Goal: Task Accomplishment & Management: Use online tool/utility

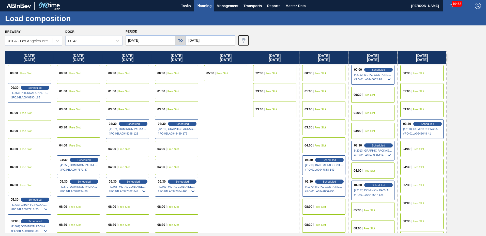
click at [147, 39] on input "[DATE]" at bounding box center [151, 40] width 50 height 10
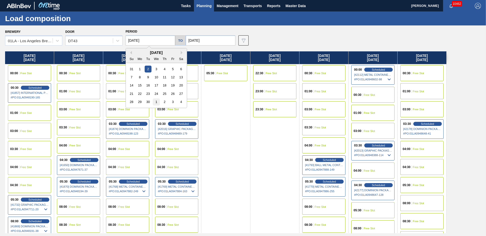
click at [155, 103] on div "1" at bounding box center [156, 101] width 7 height 7
type input "[DATE]"
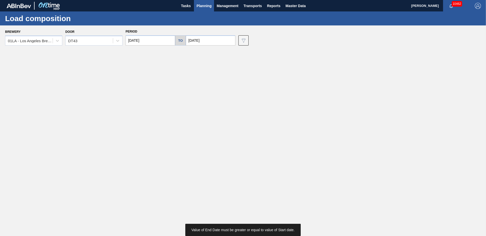
click at [214, 41] on input "[DATE]" at bounding box center [211, 40] width 50 height 10
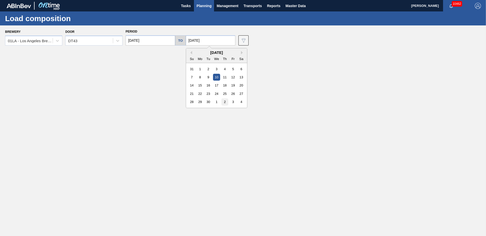
click at [223, 104] on div "2" at bounding box center [225, 101] width 7 height 7
type input "[DATE]"
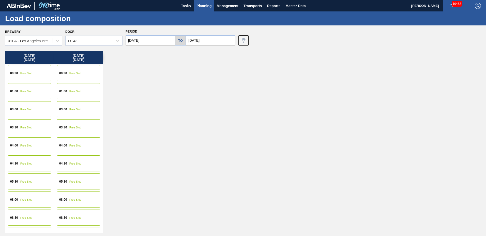
click at [211, 7] on span "Planning" at bounding box center [204, 6] width 15 height 6
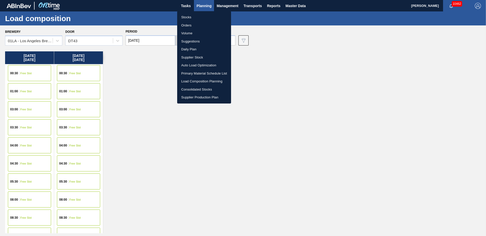
click at [203, 43] on li "Suggestions" at bounding box center [204, 41] width 54 height 8
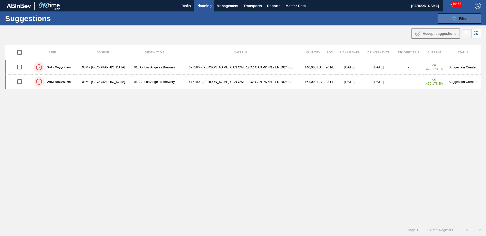
drag, startPoint x: 467, startPoint y: 18, endPoint x: 464, endPoint y: 21, distance: 3.8
click at [467, 18] on span "Filter" at bounding box center [463, 19] width 9 height 4
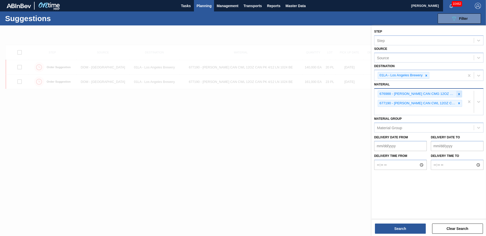
click at [460, 95] on icon at bounding box center [460, 94] width 4 height 4
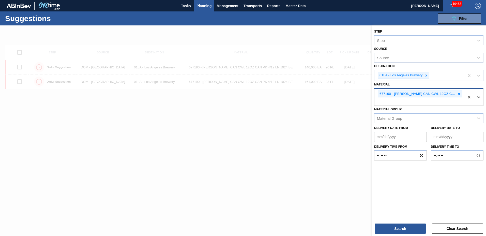
click at [460, 95] on icon at bounding box center [460, 94] width 4 height 4
click at [460, 95] on div "677190 - [PERSON_NAME] CAN CWL 12OZ CAN PK 4/12 LN 1024 BE" at bounding box center [420, 97] width 90 height 17
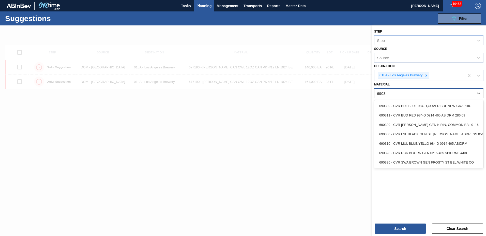
type input "690310"
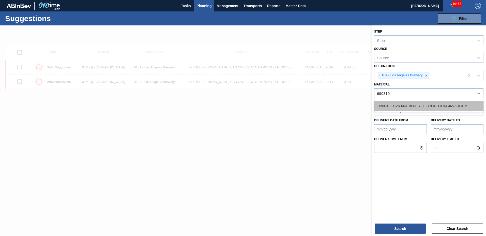
click at [445, 103] on div "690310 - CVR MUL BLUE/YELLO 984-D 0914 465 ABIDRM" at bounding box center [428, 105] width 109 height 9
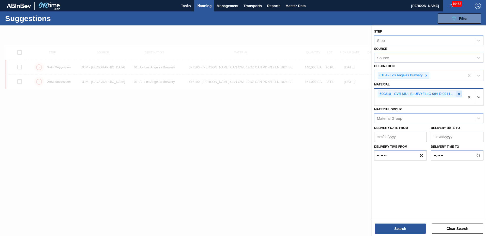
click at [458, 94] on icon at bounding box center [460, 94] width 4 height 4
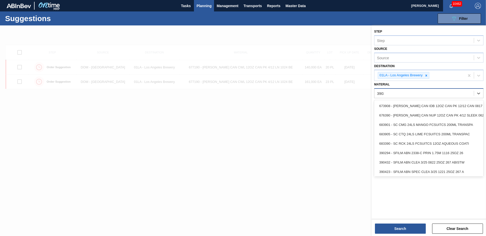
type input "390310"
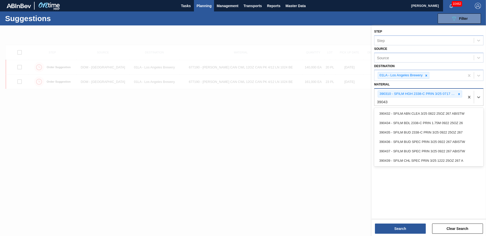
type input "390435"
type input "390439"
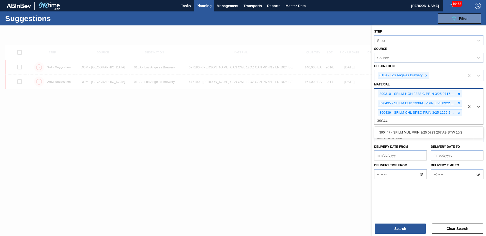
type input "390447"
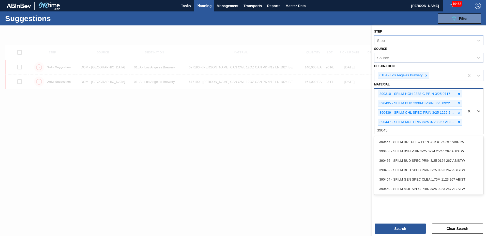
type input "390458"
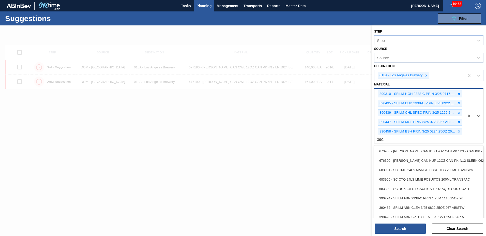
type input "390464"
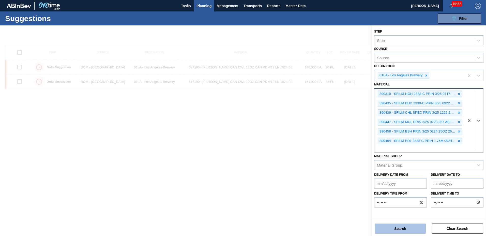
click at [406, 232] on button "Search" at bounding box center [400, 229] width 51 height 10
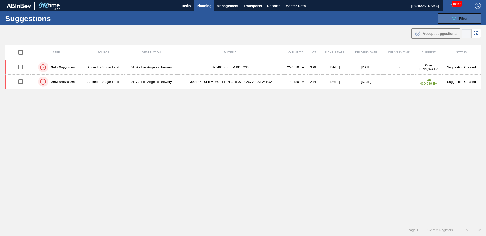
click at [453, 23] on button "089F7B8B-B2A5-4AFE-B5C0-19BA573D28AC Filter" at bounding box center [459, 18] width 43 height 10
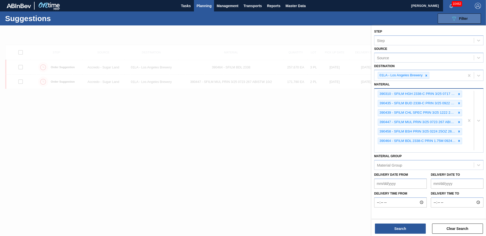
click at [454, 19] on icon "089F7B8B-B2A5-4AFE-B5C0-19BA573D28AC" at bounding box center [454, 19] width 6 height 6
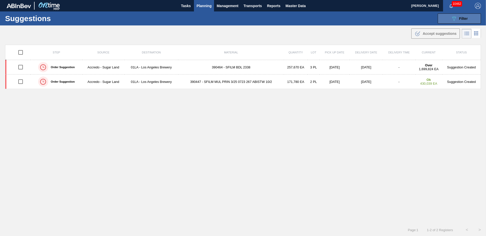
click at [451, 21] on icon "089F7B8B-B2A5-4AFE-B5C0-19BA573D28AC" at bounding box center [454, 19] width 6 height 6
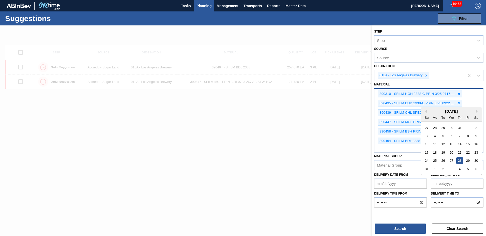
click at [443, 181] on to "Delivery Date to" at bounding box center [457, 184] width 53 height 10
click at [405, 230] on button "Search" at bounding box center [400, 229] width 51 height 10
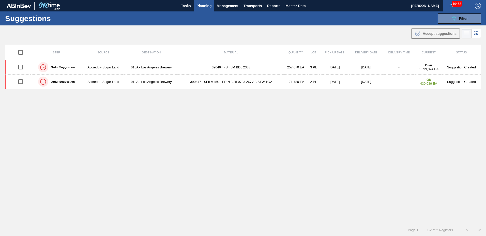
drag, startPoint x: 454, startPoint y: 19, endPoint x: 454, endPoint y: 32, distance: 13.0
click at [454, 20] on icon "089F7B8B-B2A5-4AFE-B5C0-19BA573D28AC" at bounding box center [454, 19] width 6 height 6
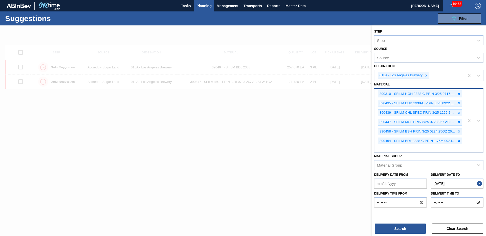
click at [462, 181] on to "[DATE]" at bounding box center [457, 184] width 53 height 10
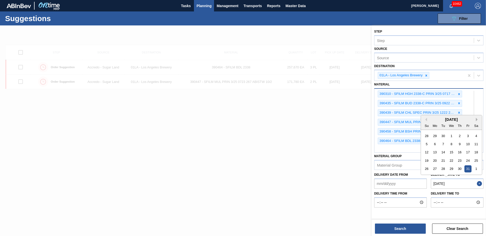
click at [476, 120] on button "Next Month" at bounding box center [478, 120] width 4 height 4
click at [468, 167] on div "28" at bounding box center [468, 168] width 7 height 7
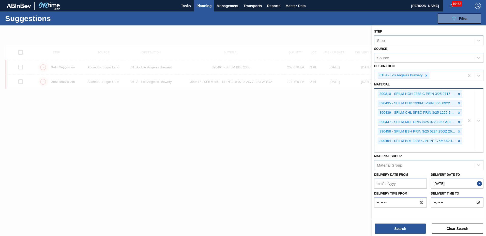
type to "[DATE]"
click at [399, 225] on button "Search" at bounding box center [400, 229] width 51 height 10
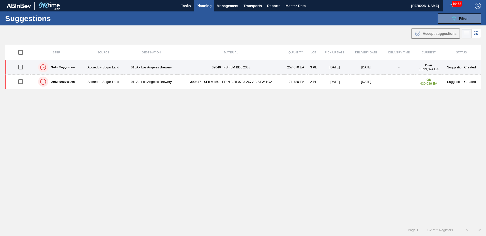
click at [18, 67] on input "checkbox" at bounding box center [20, 67] width 11 height 11
checkbox input "true"
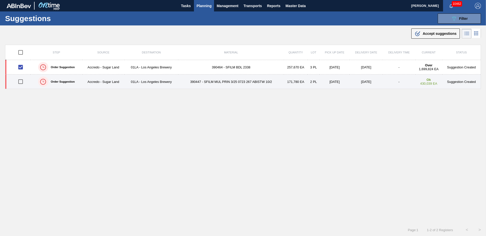
click at [18, 81] on input "checkbox" at bounding box center [20, 81] width 11 height 11
checkbox input "true"
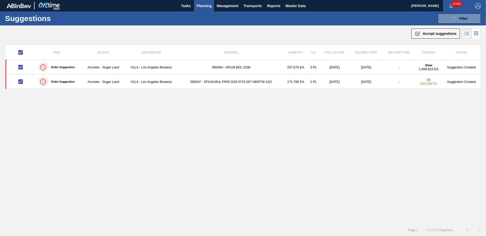
drag, startPoint x: 448, startPoint y: 33, endPoint x: 447, endPoint y: 35, distance: 2.6
click at [448, 33] on span "Accept suggestions" at bounding box center [440, 34] width 34 height 4
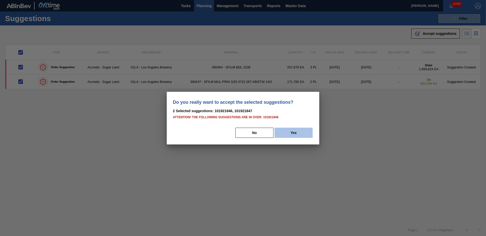
click at [290, 129] on button "Yes" at bounding box center [294, 133] width 38 height 10
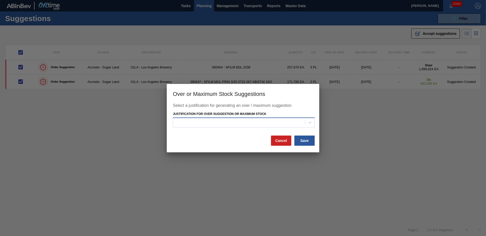
click at [257, 125] on div at bounding box center [239, 122] width 132 height 7
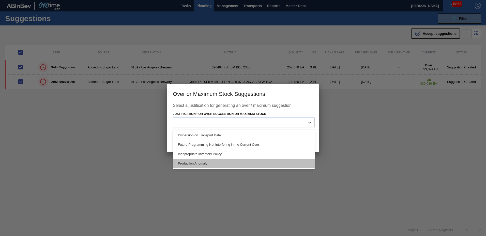
click at [210, 163] on div "Production Anomaly" at bounding box center [244, 163] width 142 height 9
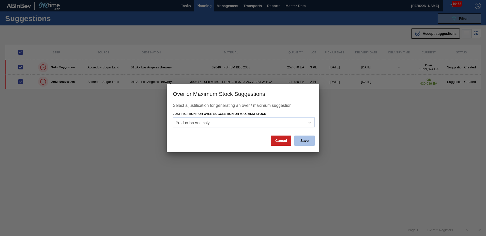
click at [311, 141] on button "Save" at bounding box center [305, 141] width 20 height 10
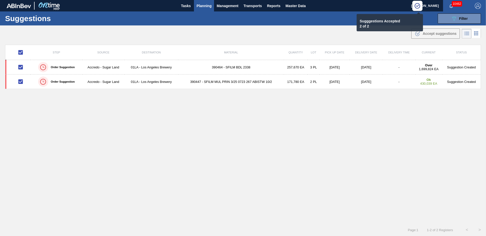
click at [207, 6] on span "Planning" at bounding box center [204, 6] width 15 height 6
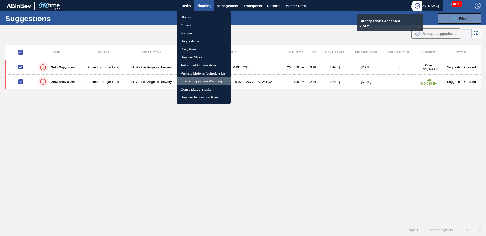
click at [203, 82] on li "Load Composition Planning" at bounding box center [204, 81] width 54 height 8
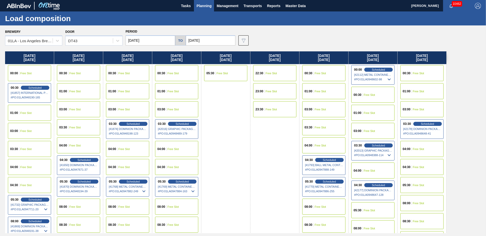
click at [153, 39] on input "[DATE]" at bounding box center [151, 40] width 50 height 10
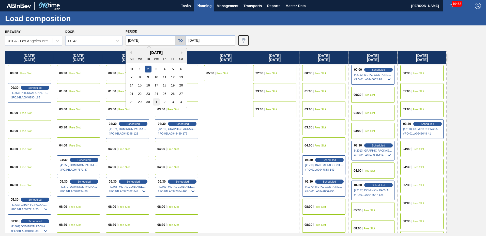
click at [158, 103] on div "1" at bounding box center [156, 101] width 7 height 7
type input "[DATE]"
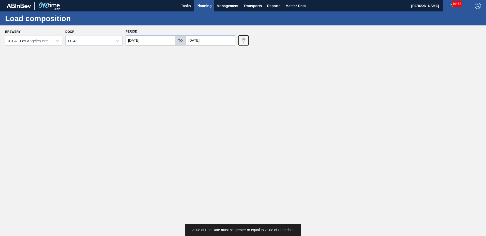
click at [206, 39] on input "[DATE]" at bounding box center [211, 40] width 50 height 10
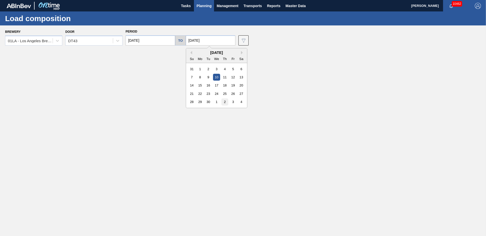
click at [223, 102] on div "2" at bounding box center [225, 101] width 7 height 7
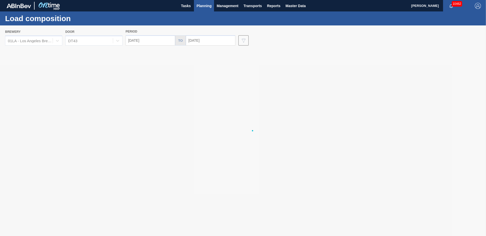
type input "[DATE]"
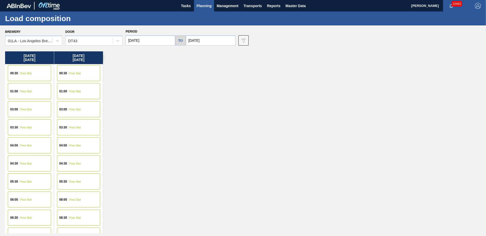
scroll to position [195, 0]
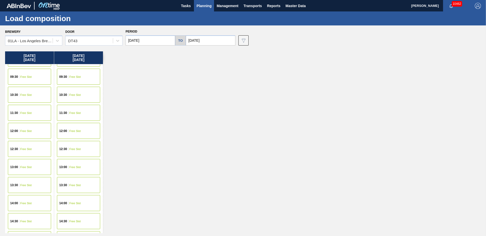
click at [76, 129] on span "Free Slot" at bounding box center [74, 130] width 11 height 3
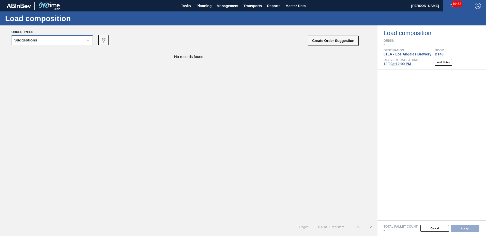
click at [43, 43] on div "Suggestions" at bounding box center [47, 40] width 71 height 7
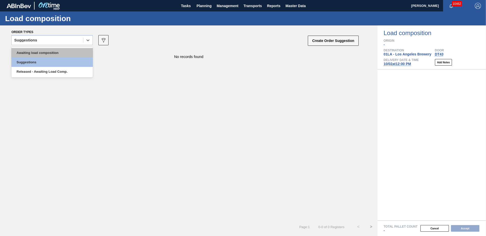
click at [44, 53] on div "Awaiting load composition" at bounding box center [51, 52] width 81 height 9
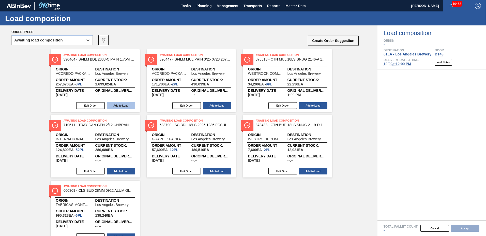
click at [119, 105] on button "Add to Load" at bounding box center [121, 105] width 28 height 7
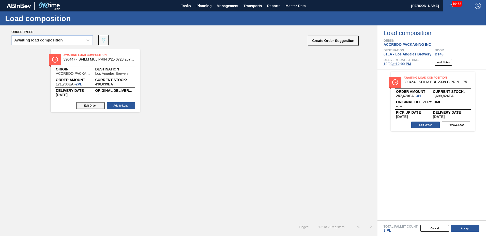
click at [88, 105] on button "Edit Order" at bounding box center [90, 105] width 28 height 7
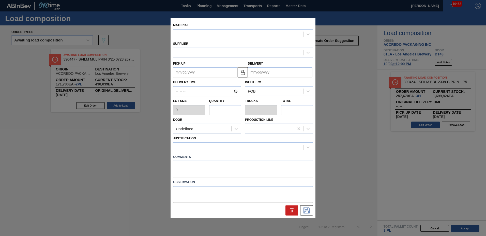
type input "85,890"
type input "2"
type input "0.083"
type input "171,780"
type up "[DATE]"
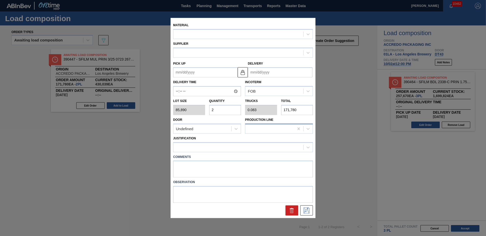
type input "[DATE]"
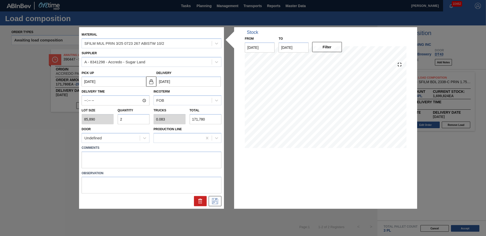
drag, startPoint x: 125, startPoint y: 119, endPoint x: 44, endPoint y: 118, distance: 80.9
click at [60, 119] on div "Material SFILM MUL PRIN 3/25 0723 267 ABISTW 10/2 Supplier A - 8341298 - Accred…" at bounding box center [243, 118] width 486 height 236
type input "6"
type input "0.25"
type input "515,340"
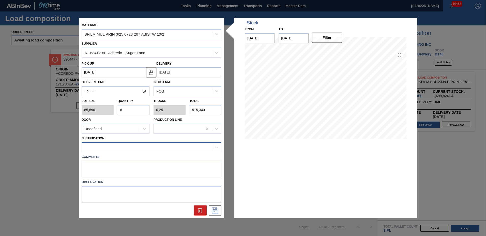
type input "6"
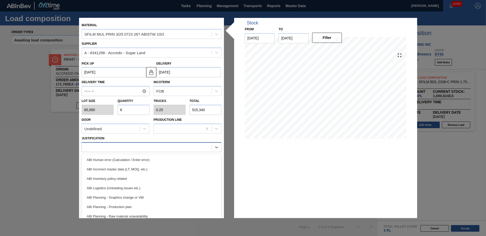
click at [109, 147] on div at bounding box center [147, 146] width 130 height 7
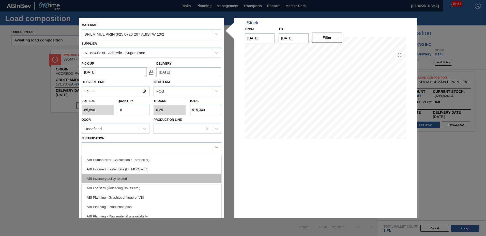
click at [115, 180] on div "ABI Inventory policy related" at bounding box center [152, 178] width 140 height 9
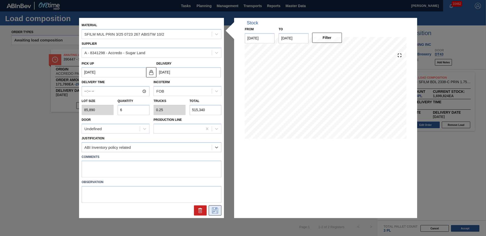
click at [213, 211] on icon at bounding box center [215, 211] width 8 height 6
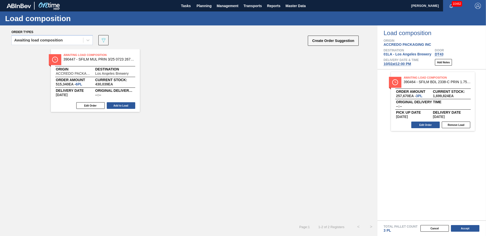
drag, startPoint x: 130, startPoint y: 107, endPoint x: 163, endPoint y: 105, distance: 33.1
click at [130, 107] on button "Add to Load" at bounding box center [121, 105] width 28 height 7
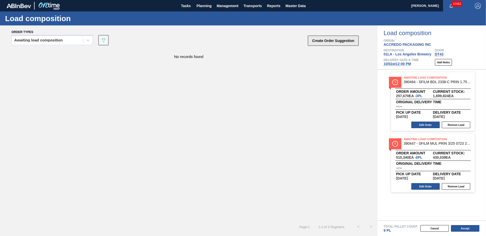
click at [337, 39] on button "Create Order Suggestion" at bounding box center [333, 41] width 51 height 10
click at [473, 230] on button "Accept" at bounding box center [465, 228] width 28 height 7
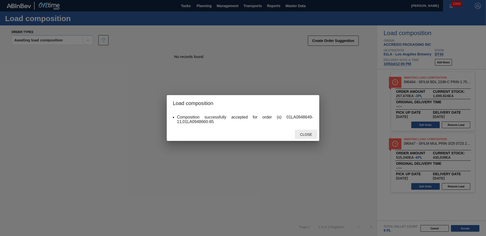
click at [305, 136] on span "Close" at bounding box center [306, 135] width 20 height 4
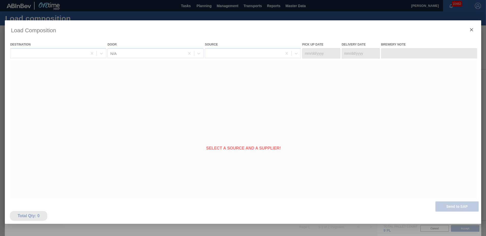
type Date "[DATE]"
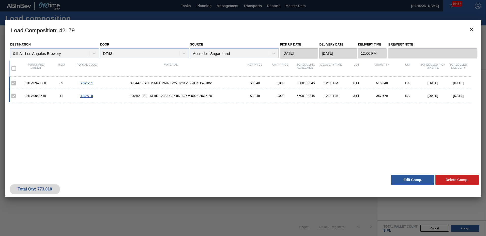
click at [418, 179] on button "Edit Comp." at bounding box center [412, 180] width 43 height 10
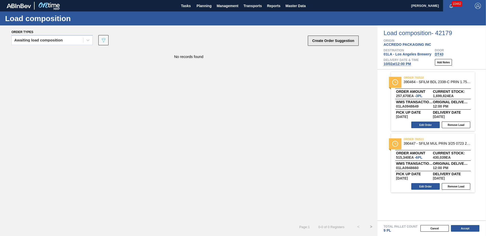
click at [332, 41] on button "Create Order Suggestion" at bounding box center [333, 41] width 51 height 10
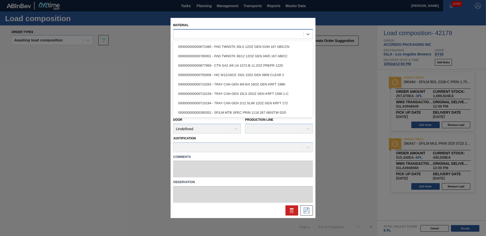
click at [250, 35] on div at bounding box center [238, 34] width 130 height 7
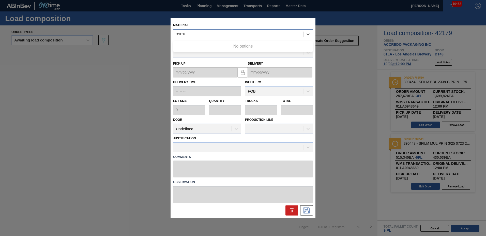
type input "390310"
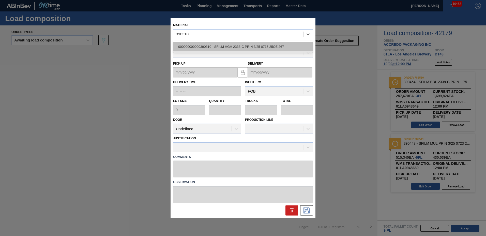
click at [221, 47] on div "000000000000390310 - SFILM HGH 2338-C PRIN 3/25 0717 25OZ 267" at bounding box center [243, 46] width 140 height 9
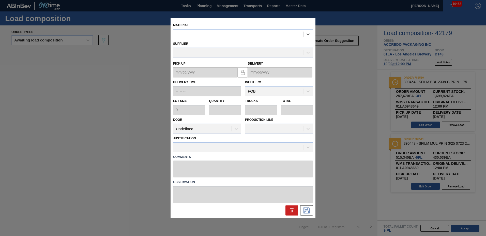
type input "85,890"
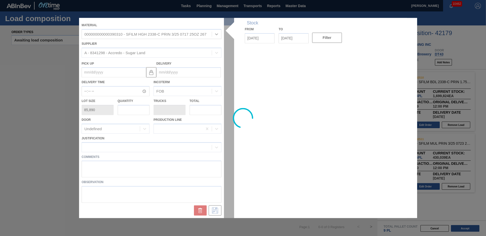
click at [166, 72] on div at bounding box center [243, 118] width 328 height 200
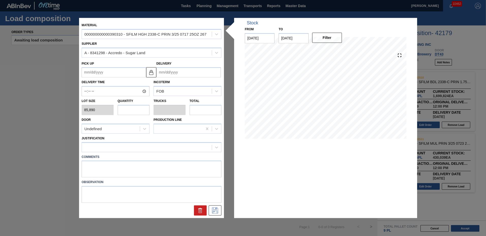
click at [166, 72] on input "Delivery" at bounding box center [188, 72] width 65 height 10
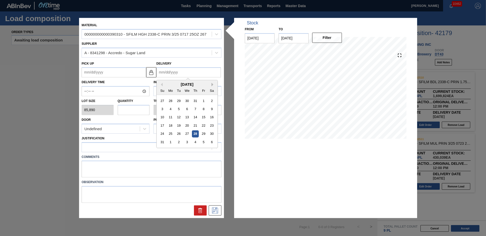
click at [214, 85] on button "Next Month" at bounding box center [214, 85] width 4 height 4
click at [195, 101] on div "2" at bounding box center [195, 100] width 7 height 7
type up "[DATE]"
type input "[DATE]"
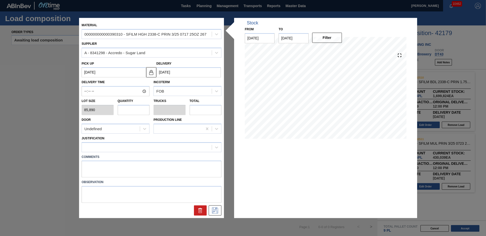
click at [145, 112] on input "text" at bounding box center [134, 110] width 32 height 10
type input "1"
type input "0.042"
type input "85,890"
type input "1"
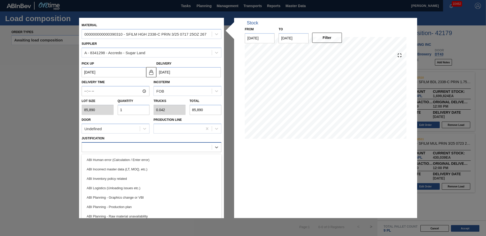
click at [106, 148] on div at bounding box center [147, 146] width 130 height 7
click at [105, 177] on div "ABI Inventory policy related" at bounding box center [152, 178] width 140 height 9
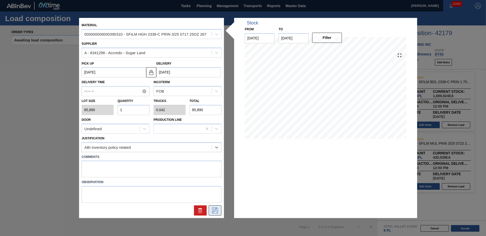
click at [213, 212] on icon at bounding box center [215, 211] width 8 height 6
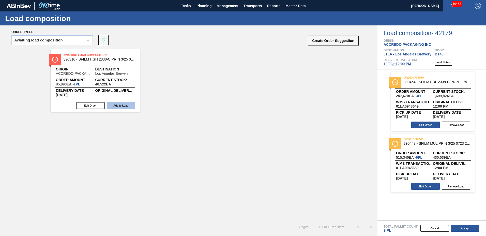
click at [124, 105] on button "Add to Load" at bounding box center [121, 105] width 28 height 7
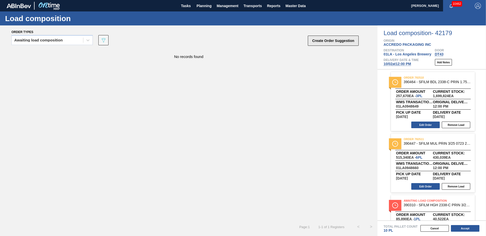
click at [324, 39] on button "Create Order Suggestion" at bounding box center [333, 41] width 51 height 10
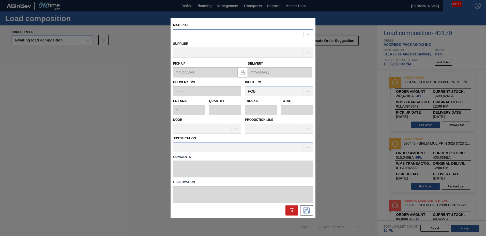
click at [214, 32] on div at bounding box center [238, 34] width 130 height 7
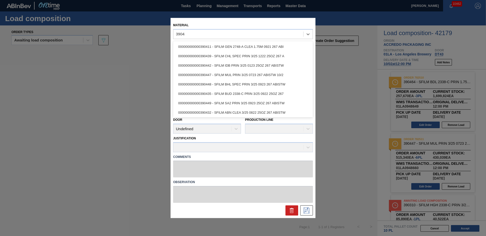
type input "390435"
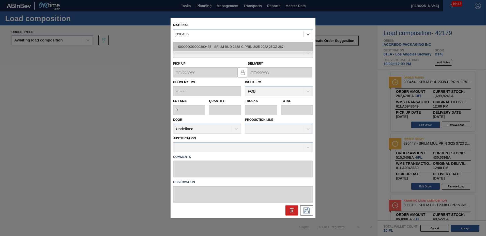
click at [201, 49] on div "000000000000390435 - SFILM BUD 2338-C PRIN 3/25 0922 25OZ 267" at bounding box center [243, 46] width 140 height 9
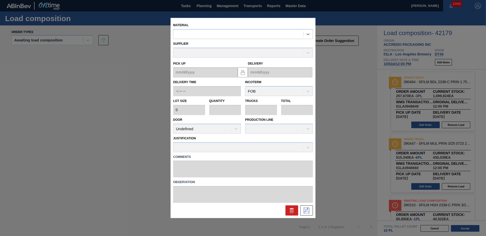
type input "85,890"
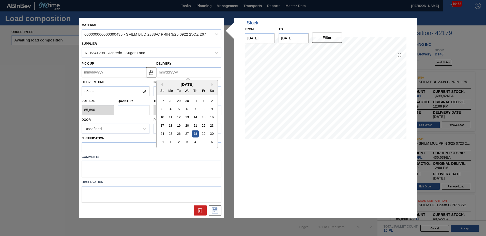
click at [190, 74] on input "Delivery" at bounding box center [188, 72] width 65 height 10
click at [213, 85] on button "Next Month" at bounding box center [214, 85] width 4 height 4
click at [196, 100] on div "2" at bounding box center [195, 100] width 7 height 7
type up "[DATE]"
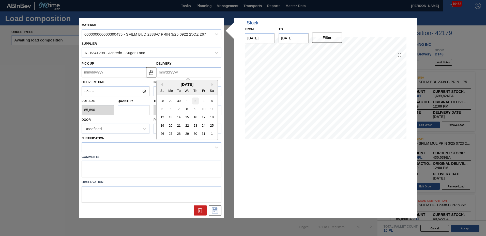
type input "[DATE]"
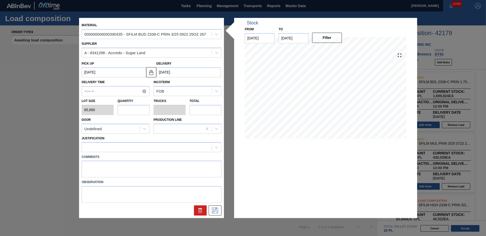
click at [136, 109] on input "text" at bounding box center [134, 110] width 32 height 10
type input "1"
type input "0.038"
type input "85,890"
type input "10"
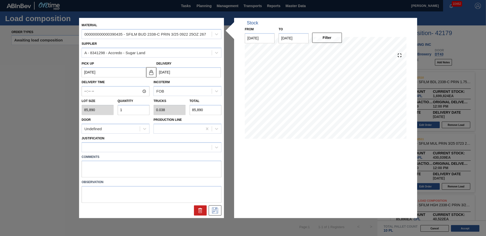
type input "0.385"
type input "858,900"
type input "10"
click at [146, 150] on div at bounding box center [147, 146] width 130 height 7
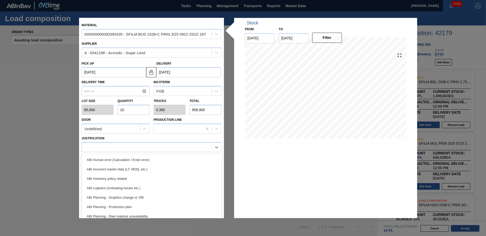
click at [137, 175] on div "ABI Inventory policy related" at bounding box center [152, 178] width 140 height 9
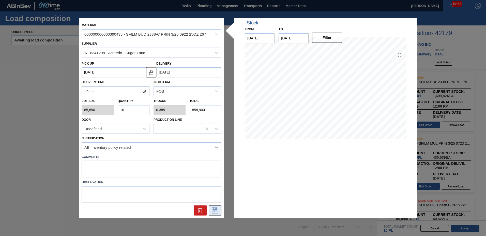
click at [214, 210] on icon at bounding box center [215, 211] width 8 height 6
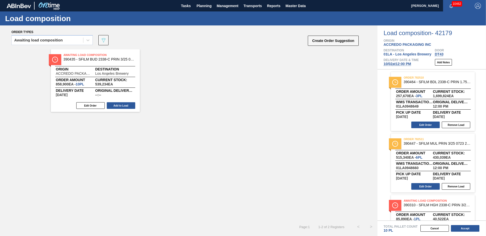
click at [119, 107] on button "Add to Load" at bounding box center [121, 105] width 28 height 7
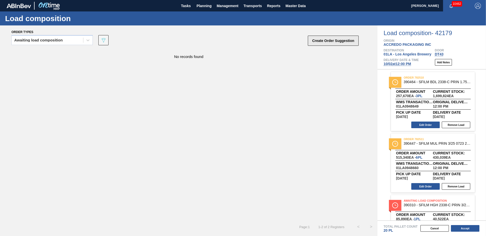
click at [336, 43] on button "Create Order Suggestion" at bounding box center [333, 41] width 51 height 10
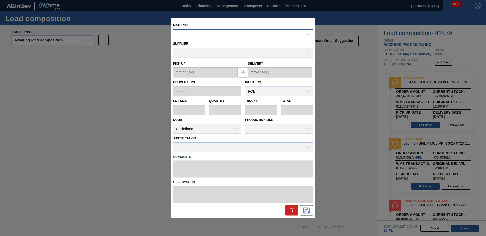
click at [231, 35] on div at bounding box center [238, 34] width 130 height 7
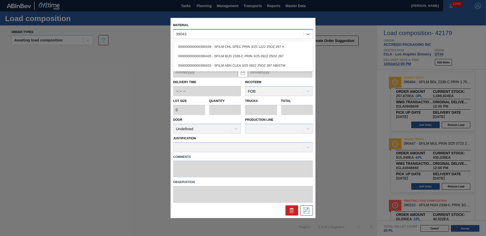
type input "390439"
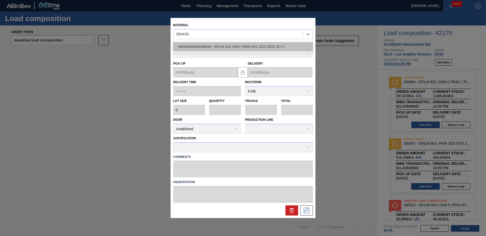
click at [196, 48] on div "000000000000390439 - SFILM CHL SPEC PRIN 3/25 1222 25OZ 267 A" at bounding box center [243, 46] width 140 height 9
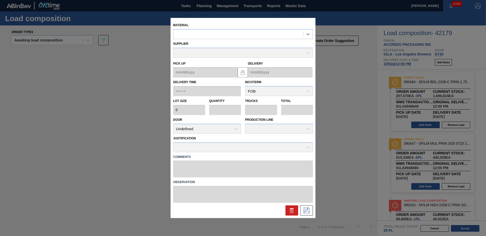
type input "85,890"
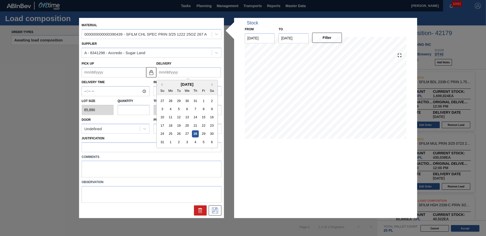
click at [173, 73] on input "Delivery" at bounding box center [188, 72] width 65 height 10
click at [212, 83] on button "Next Month" at bounding box center [214, 85] width 4 height 4
click at [195, 135] on div "2" at bounding box center [195, 133] width 7 height 7
type up "[DATE]"
type input "[DATE]"
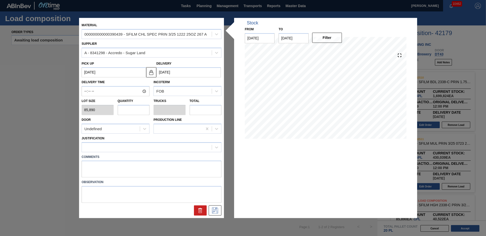
click at [145, 112] on input "text" at bounding box center [134, 110] width 32 height 10
type input "1"
type input "0.038"
type input "85,890"
type input "1"
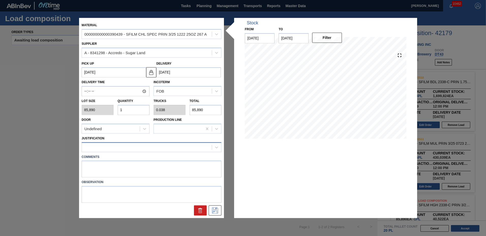
click at [125, 149] on div at bounding box center [147, 146] width 130 height 7
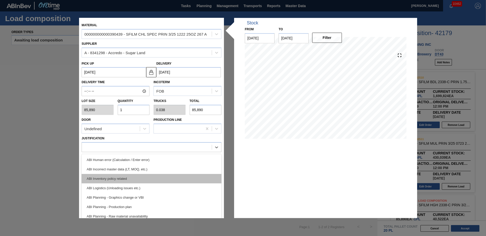
click at [124, 176] on div "ABI Inventory policy related" at bounding box center [152, 178] width 140 height 9
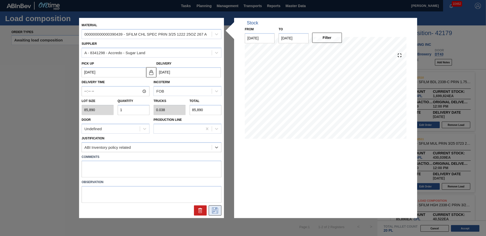
click at [218, 212] on icon at bounding box center [215, 211] width 8 height 6
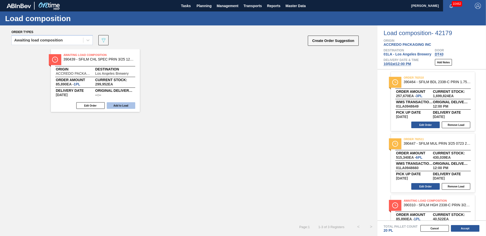
click at [113, 107] on button "Add to Load" at bounding box center [121, 105] width 28 height 7
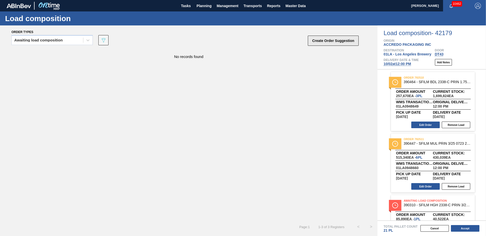
click at [322, 40] on button "Create Order Suggestion" at bounding box center [333, 41] width 51 height 10
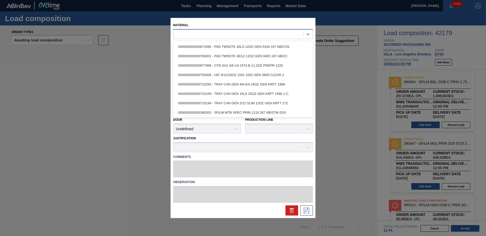
click at [235, 35] on div at bounding box center [238, 34] width 130 height 7
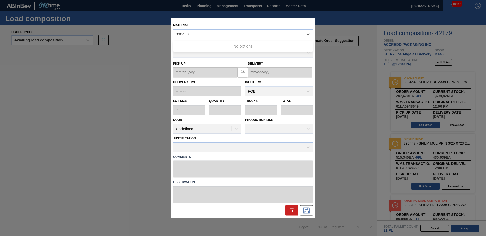
type input "390458"
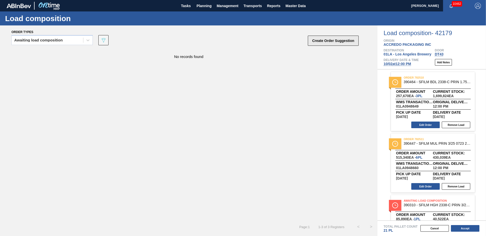
click at [325, 39] on button "Create Order Suggestion" at bounding box center [333, 41] width 51 height 10
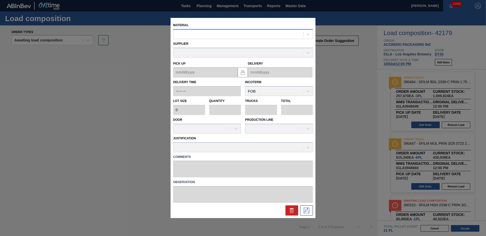
click at [193, 34] on div at bounding box center [238, 34] width 130 height 7
type input "390458"
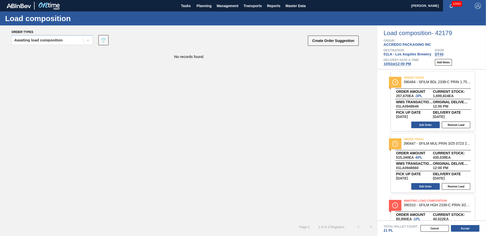
click at [463, 224] on div "Total Pallet Count 21 PL" at bounding box center [432, 227] width 109 height 12
click at [462, 229] on button "Accept" at bounding box center [465, 228] width 28 height 7
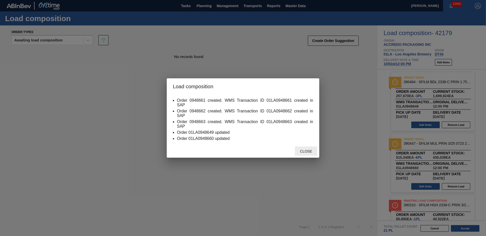
click at [307, 150] on span "Close" at bounding box center [306, 151] width 20 height 4
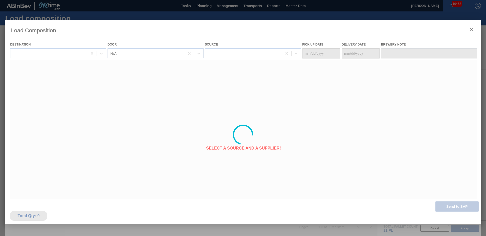
type Date "[DATE]"
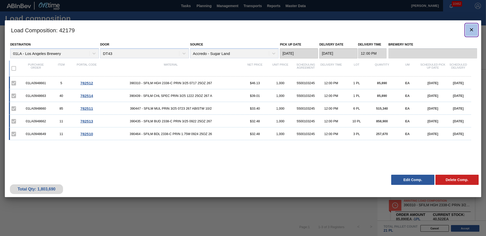
click at [469, 27] on icon "botão de ícone" at bounding box center [472, 30] width 6 height 6
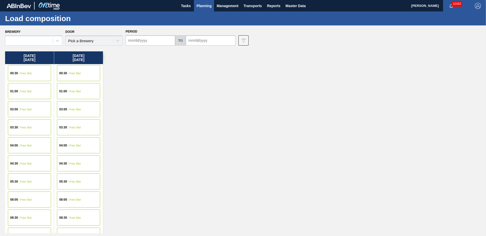
type input "[DATE]"
